Goal: Check status: Check status

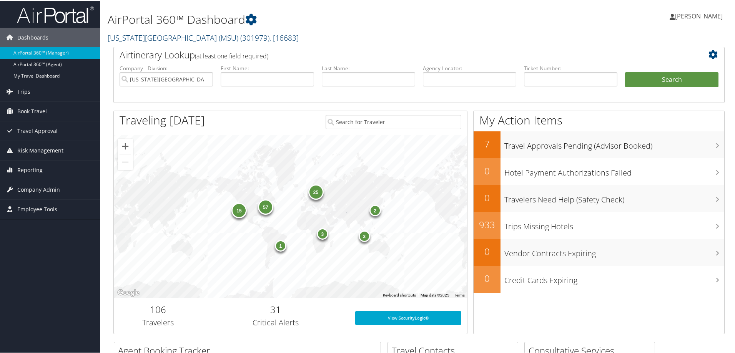
click at [131, 35] on link "Michigan State University (MSU) ( 301979 ) , [ 16683 ]" at bounding box center [203, 37] width 191 height 10
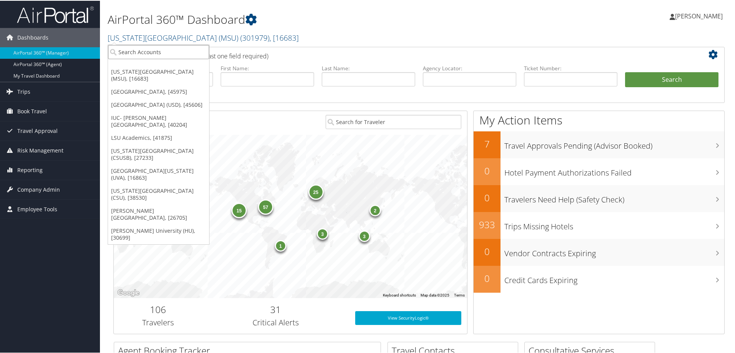
click at [130, 53] on input "search" at bounding box center [158, 51] width 101 height 14
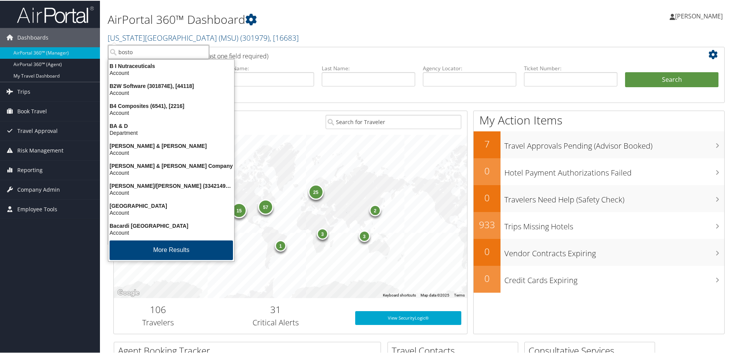
type input "boston"
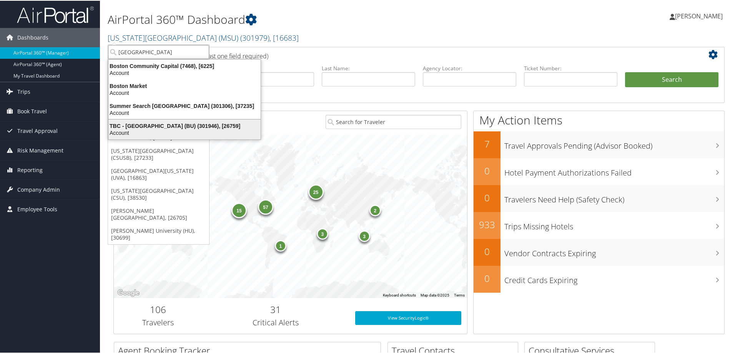
click at [142, 131] on div "Account" at bounding box center [184, 132] width 161 height 7
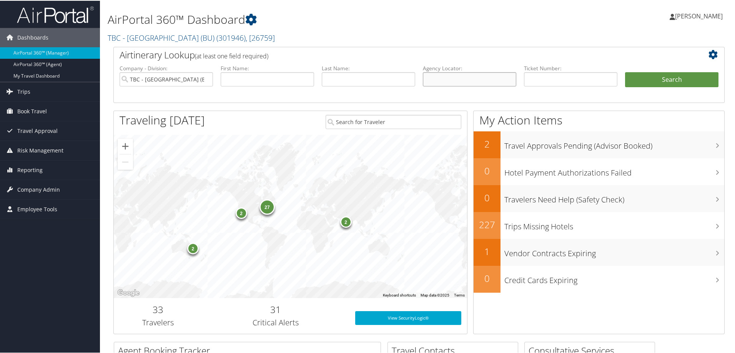
click at [452, 80] on input "text" at bounding box center [469, 78] width 93 height 14
type input "9mctbq"
click at [671, 78] on button "Search" at bounding box center [671, 78] width 93 height 15
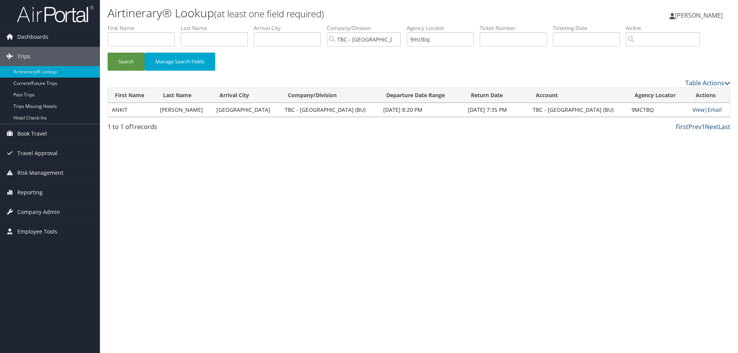
click at [693, 109] on link "View" at bounding box center [699, 109] width 12 height 7
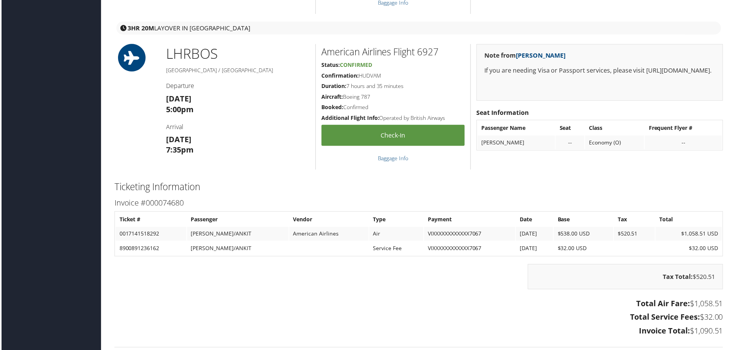
scroll to position [822, 0]
